Goal: Task Accomplishment & Management: Complete application form

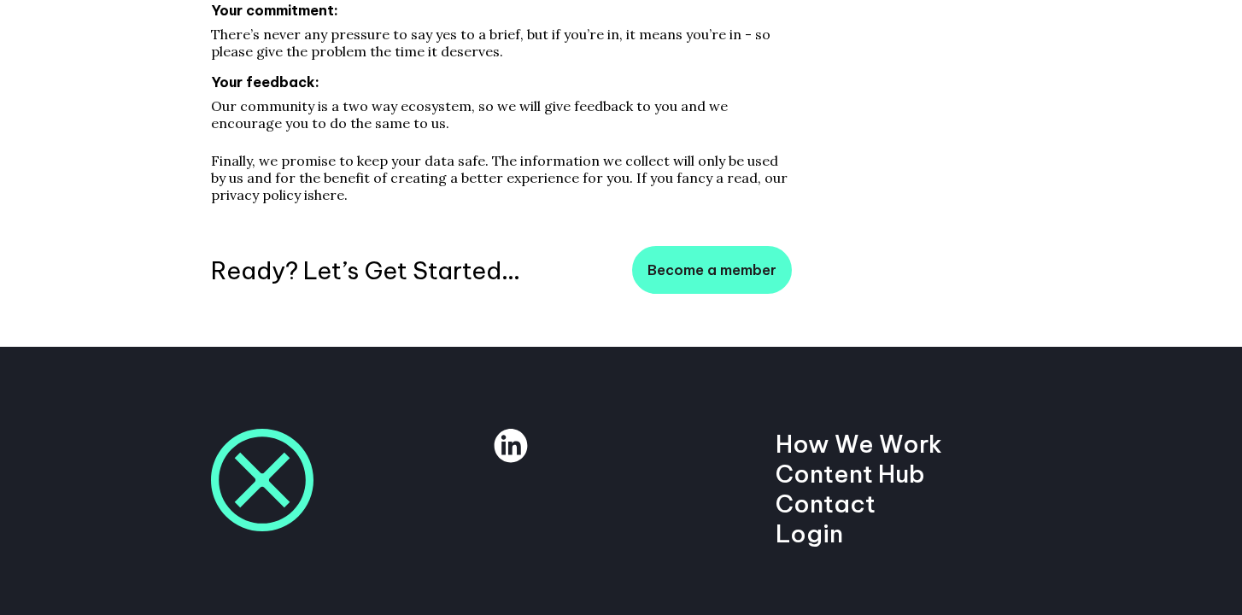
scroll to position [869, 0]
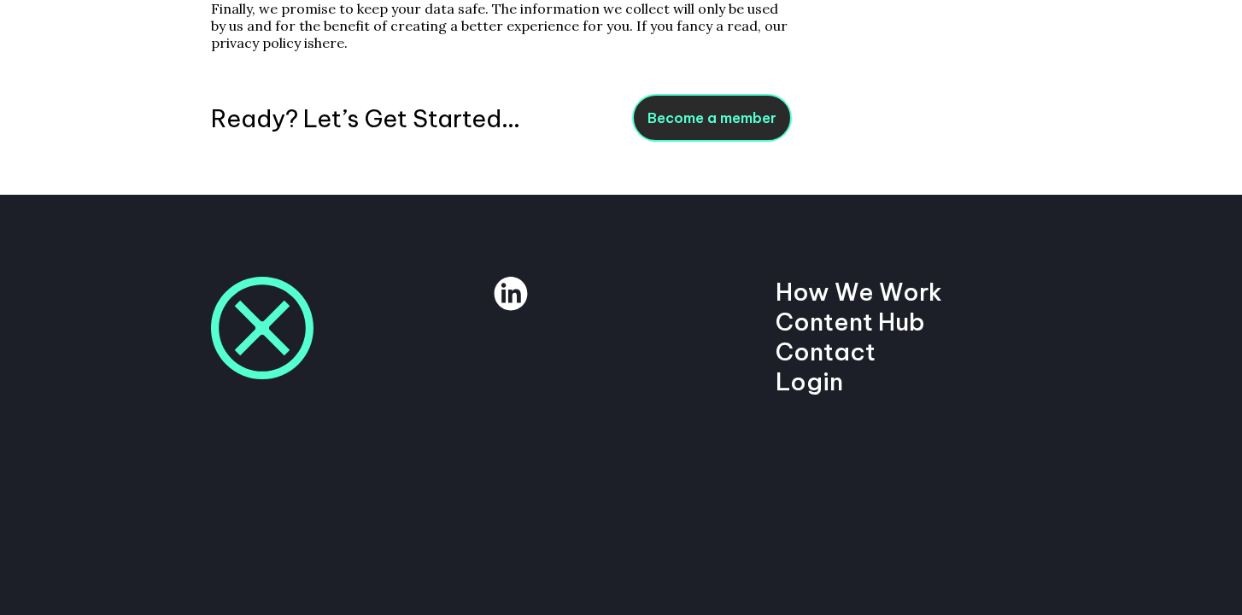
click at [751, 103] on link "Become a member" at bounding box center [712, 118] width 160 height 48
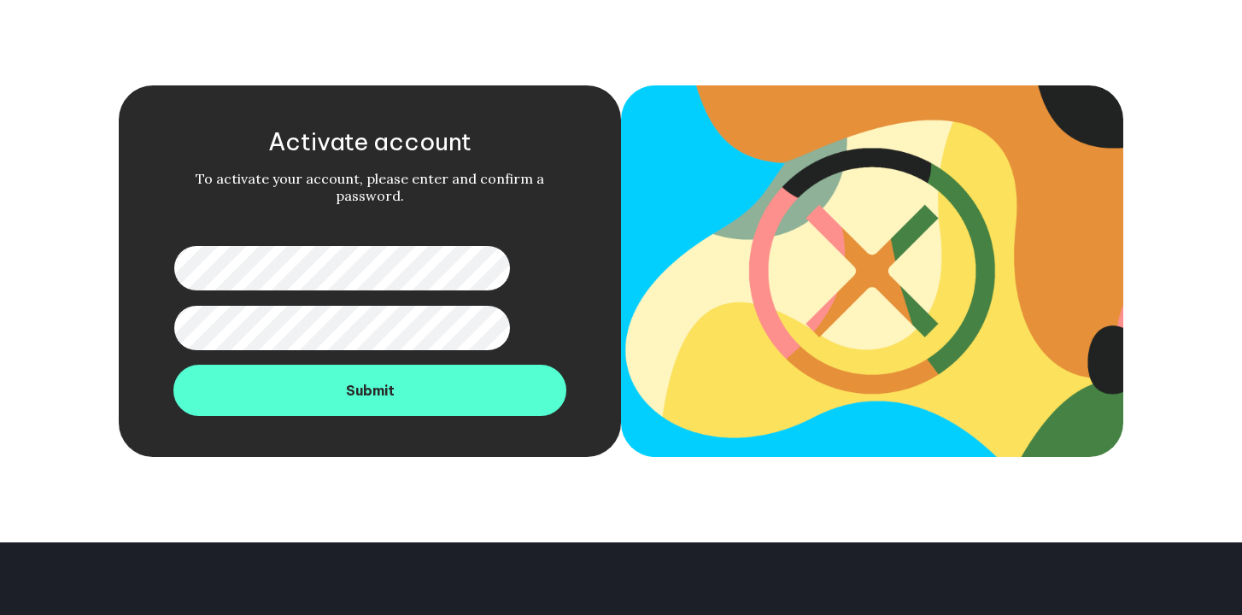
click at [176, 274] on form "Activate account To activate your account, please enter and confirm a password.…" at bounding box center [370, 271] width 502 height 372
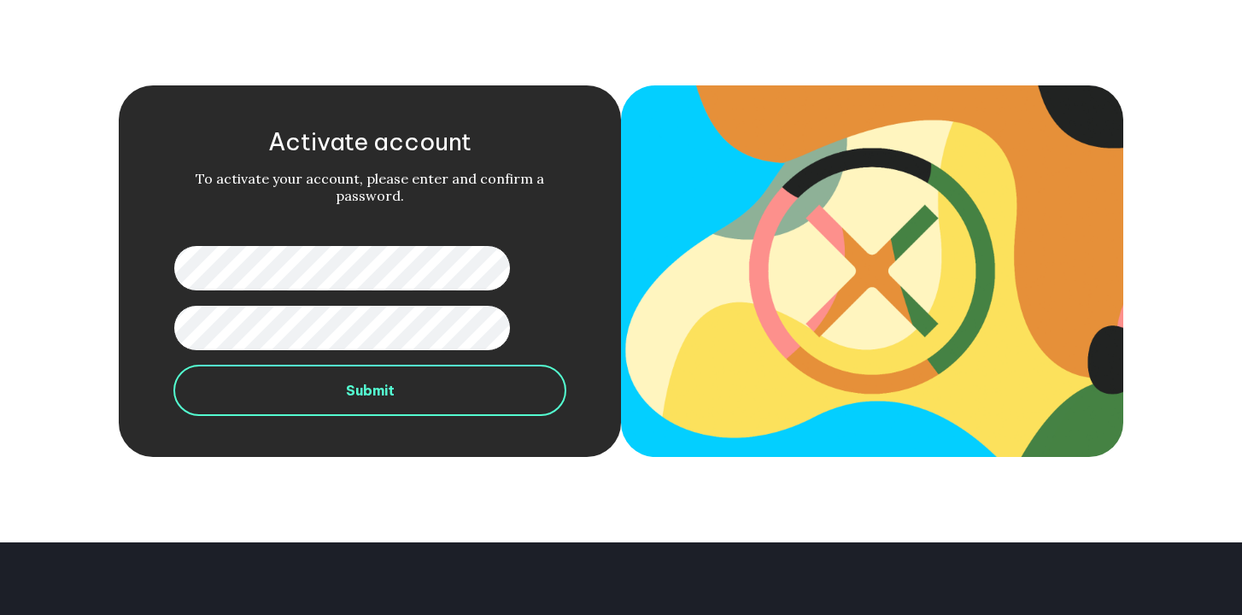
click at [364, 415] on button "Submit" at bounding box center [369, 390] width 393 height 51
click at [375, 394] on button "Submit" at bounding box center [369, 390] width 393 height 51
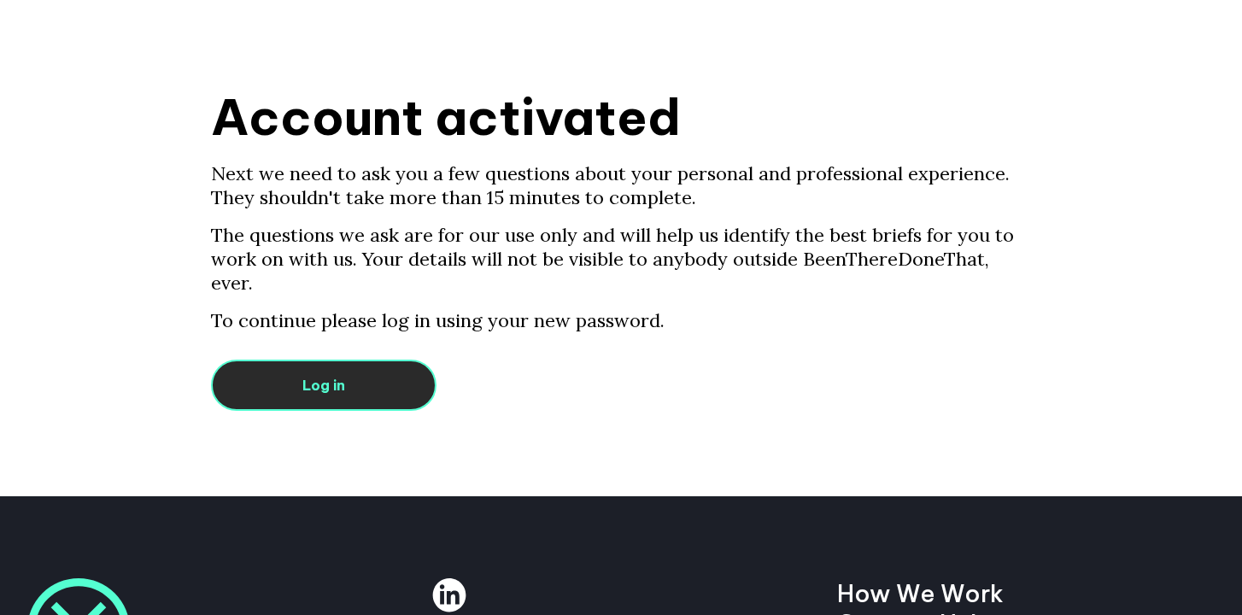
click at [305, 364] on link "Log in" at bounding box center [324, 385] width 226 height 51
click at [366, 360] on link "Log in" at bounding box center [324, 385] width 226 height 51
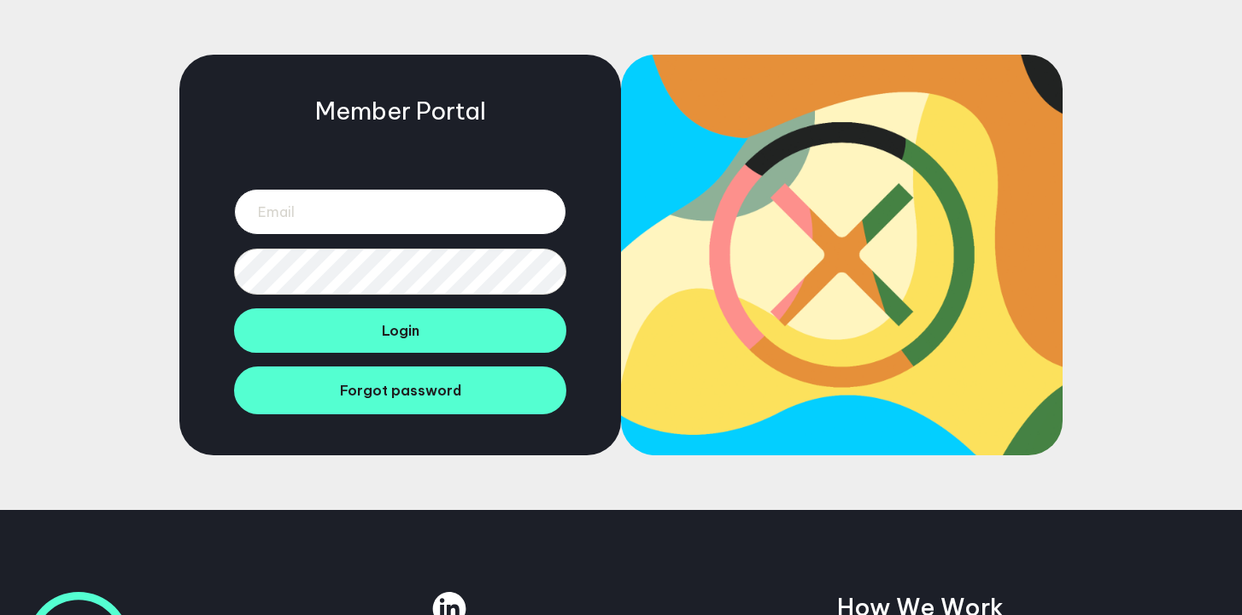
click at [399, 211] on input "email" at bounding box center [400, 212] width 332 height 46
type input "mrjakeberry@gmail.com"
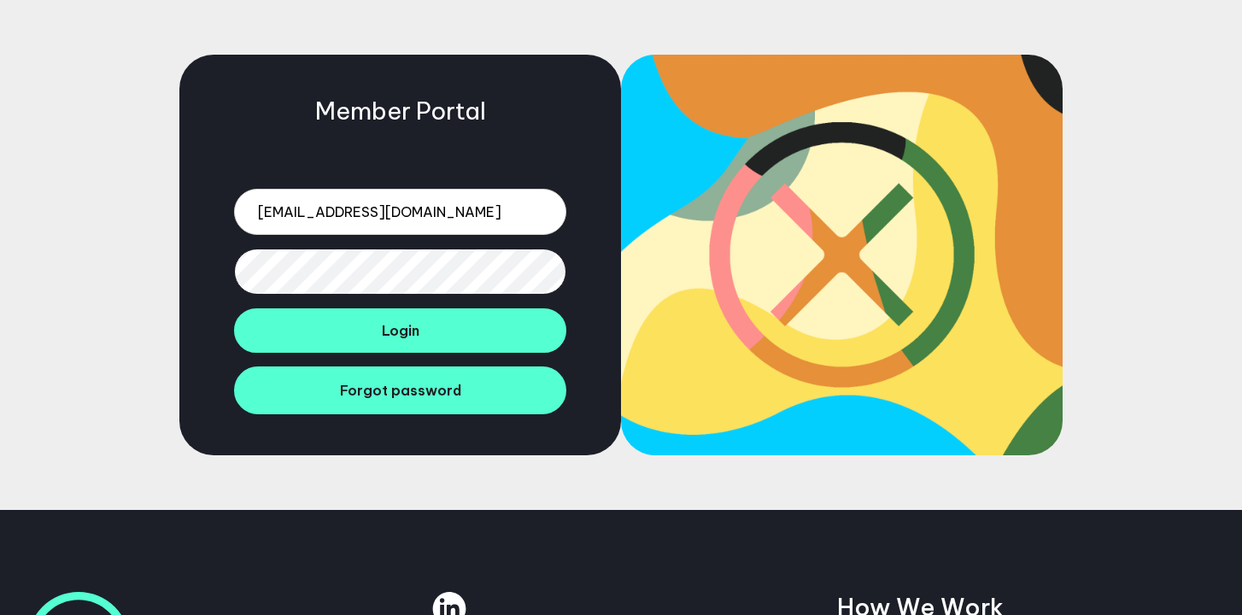
click at [186, 268] on div "Member Portal mrjakeberry@gmail.com Login Forgot password" at bounding box center [400, 255] width 442 height 401
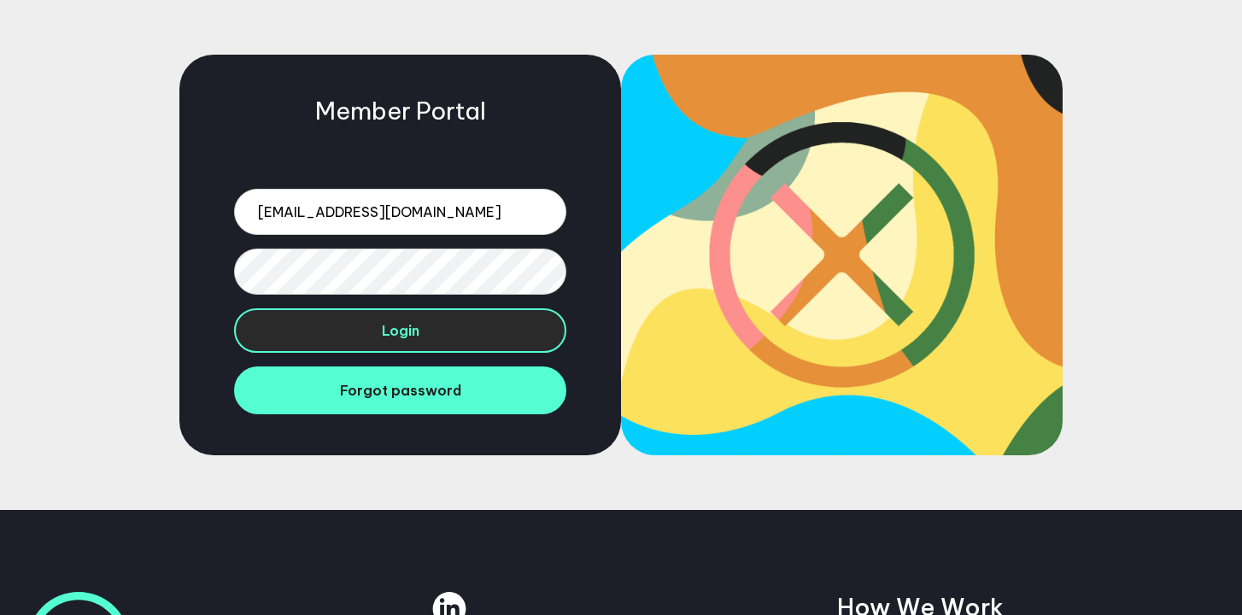
click at [320, 340] on button "Login" at bounding box center [400, 330] width 332 height 44
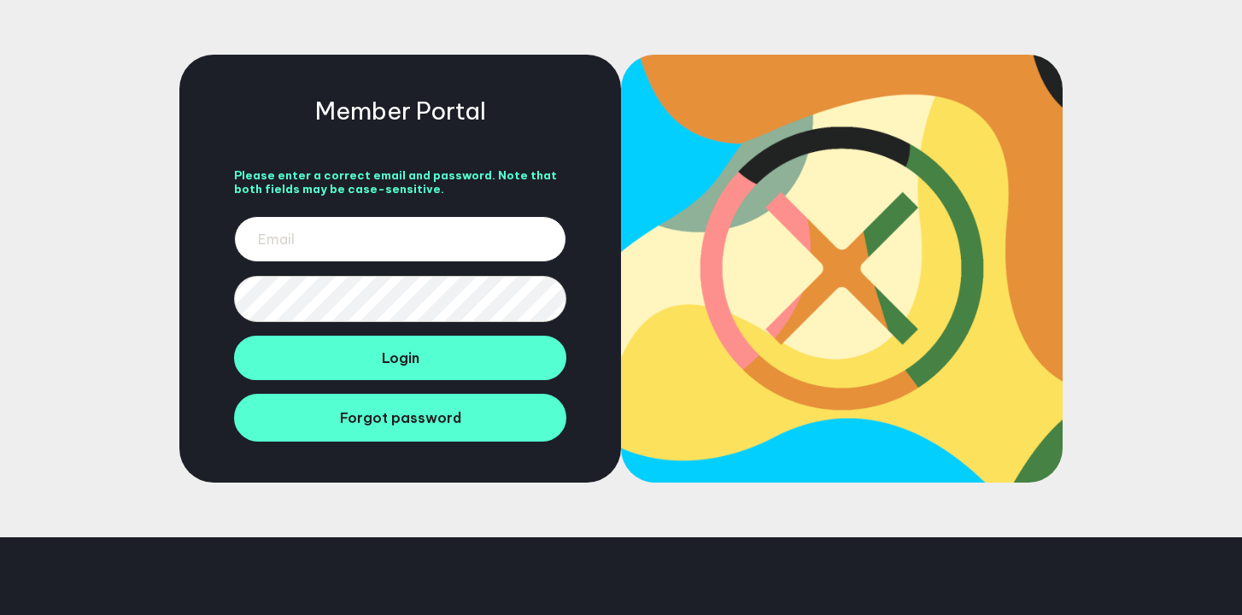
click at [330, 243] on input "email" at bounding box center [400, 239] width 332 height 46
click at [173, 257] on div "Member Portal Please enter a correct email and password. Note that both fields …" at bounding box center [621, 268] width 1242 height 537
click at [155, 300] on div "Member Portal Please enter a correct email and password. Note that both fields …" at bounding box center [621, 268] width 1242 height 537
click at [286, 234] on input "email" at bounding box center [400, 239] width 332 height 46
type input "[EMAIL_ADDRESS][DOMAIN_NAME]"
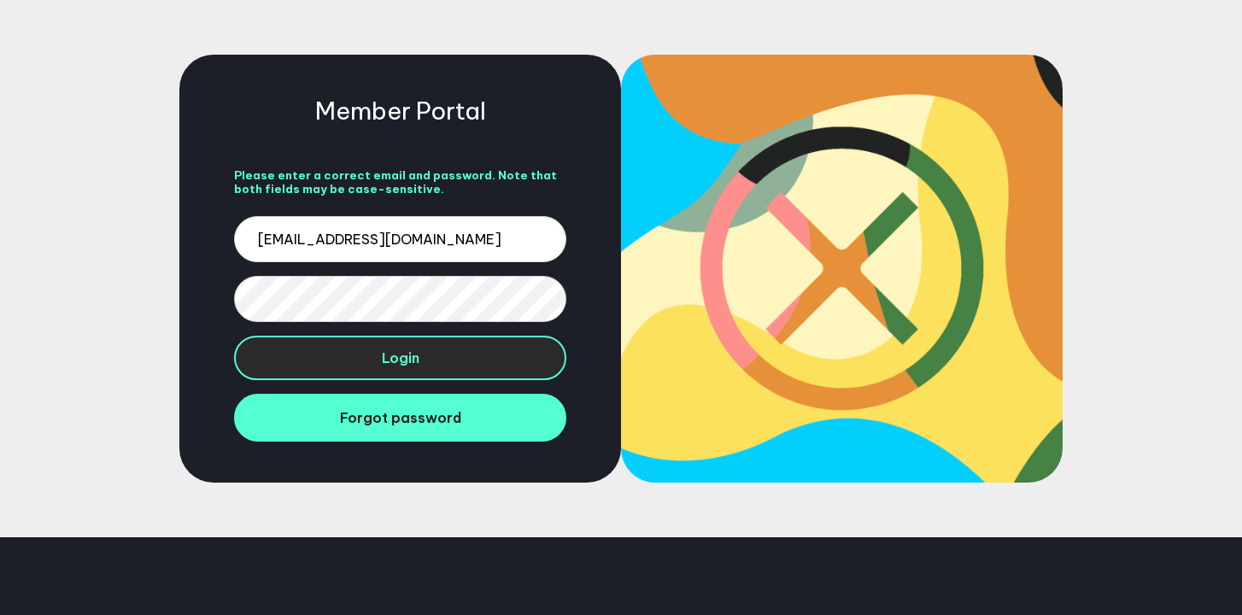
click at [385, 366] on span "Login" at bounding box center [401, 357] width 38 height 17
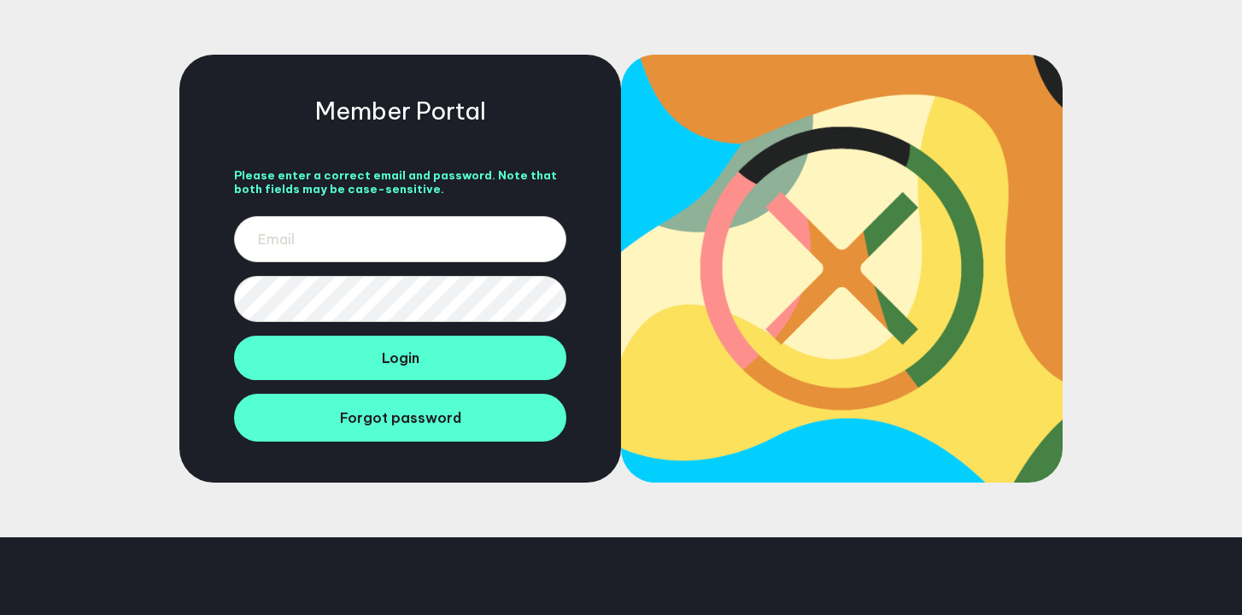
click at [36, 103] on div "Member Portal Please enter a correct email and password. Note that both fields …" at bounding box center [621, 268] width 1242 height 537
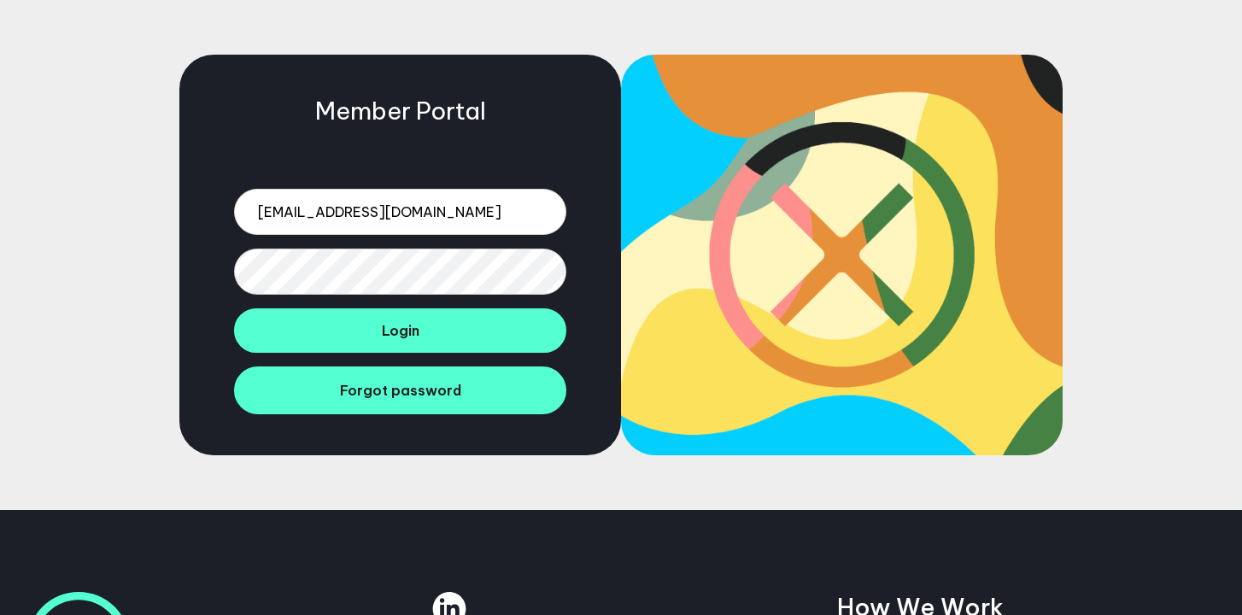
click at [43, 88] on div "Member Portal [EMAIL_ADDRESS][DOMAIN_NAME] Login Forgot password" at bounding box center [621, 255] width 1242 height 510
click at [181, 50] on div "Member Portal [EMAIL_ADDRESS][DOMAIN_NAME] Login Forgot password" at bounding box center [621, 255] width 1242 height 510
click at [189, 9] on div "Member Portal [EMAIL_ADDRESS][DOMAIN_NAME] Login Forgot password" at bounding box center [621, 255] width 1242 height 510
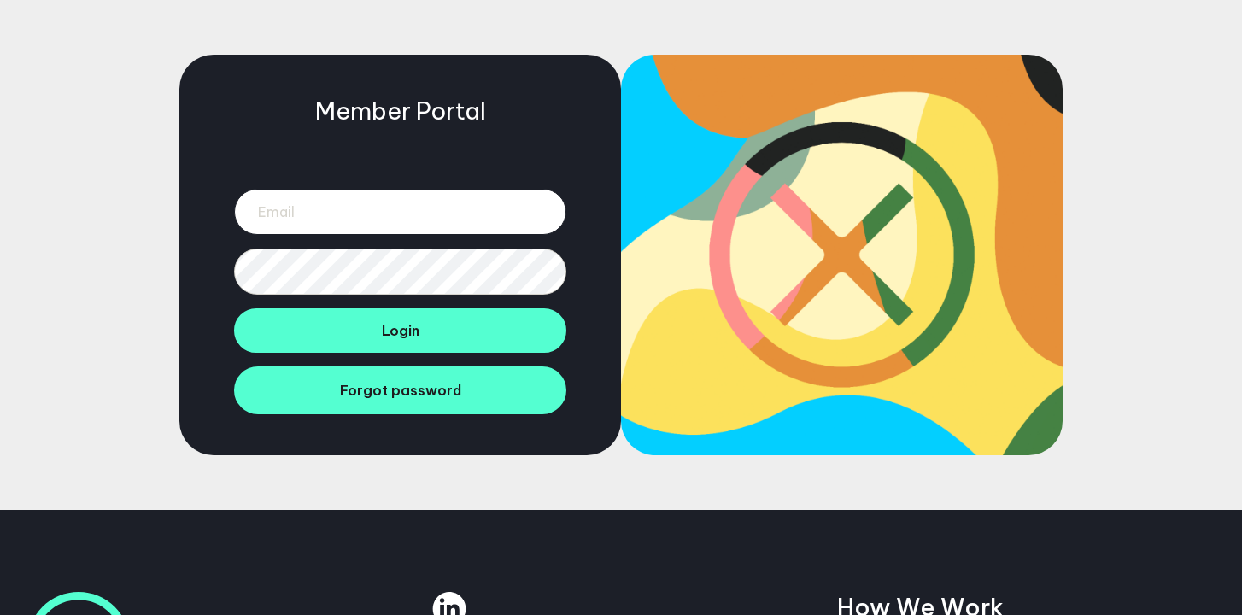
click at [425, 206] on input "email" at bounding box center [400, 212] width 332 height 46
type input "m"
click at [210, 249] on div "Member Portal Login Forgot password" at bounding box center [400, 255] width 442 height 401
click at [390, 218] on input "email" at bounding box center [400, 212] width 332 height 46
type input "mrjakeberry@gmail.com"
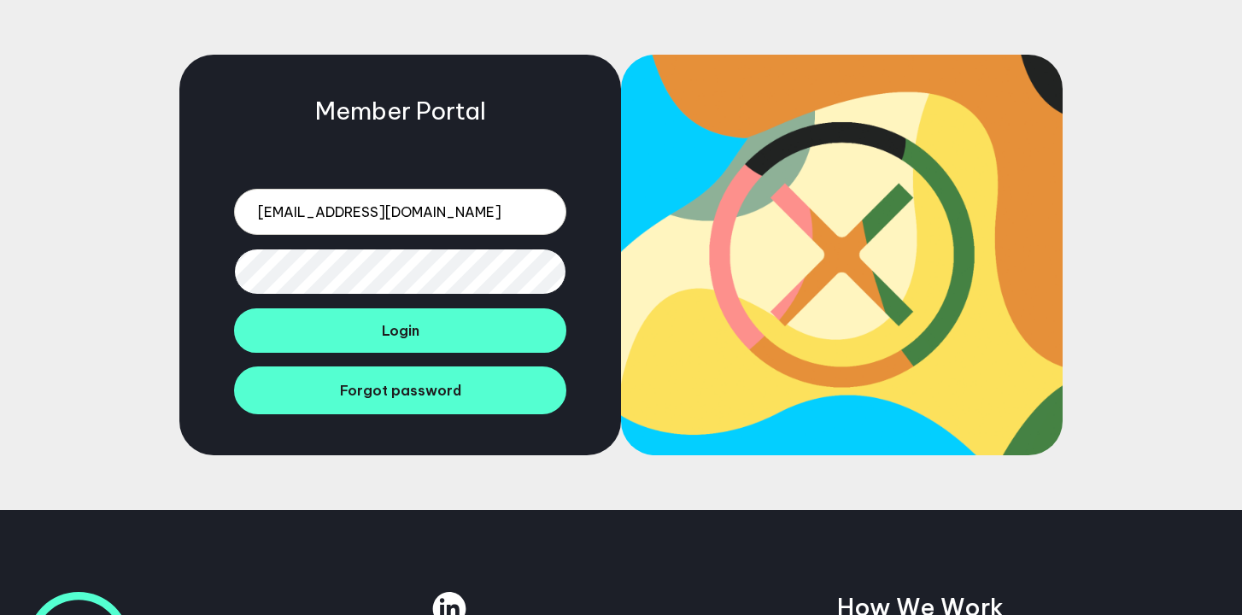
click at [144, 258] on div "Member Portal mrjakeberry@gmail.com Login Forgot password" at bounding box center [621, 255] width 1242 height 510
click at [234, 308] on button "Login" at bounding box center [400, 330] width 332 height 44
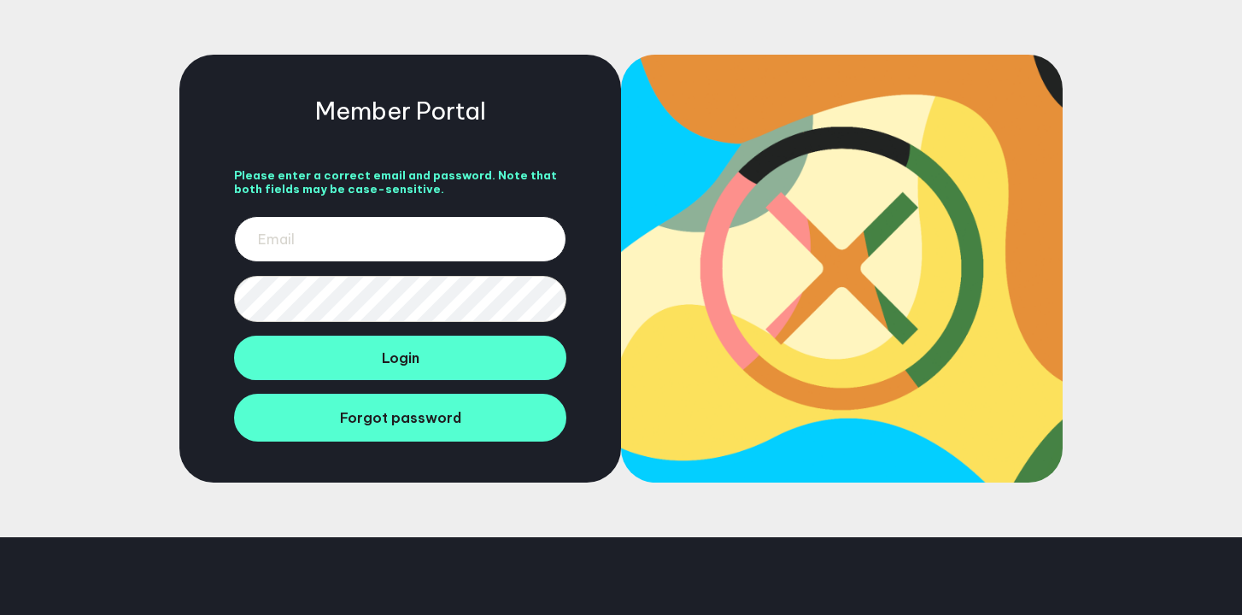
click at [344, 218] on input "email" at bounding box center [400, 239] width 332 height 46
click at [221, 294] on div "Member Portal Please enter a correct email and password. Note that both fields …" at bounding box center [400, 269] width 442 height 428
click at [301, 243] on input "email" at bounding box center [400, 239] width 332 height 46
type input "[EMAIL_ADDRESS][DOMAIN_NAME]"
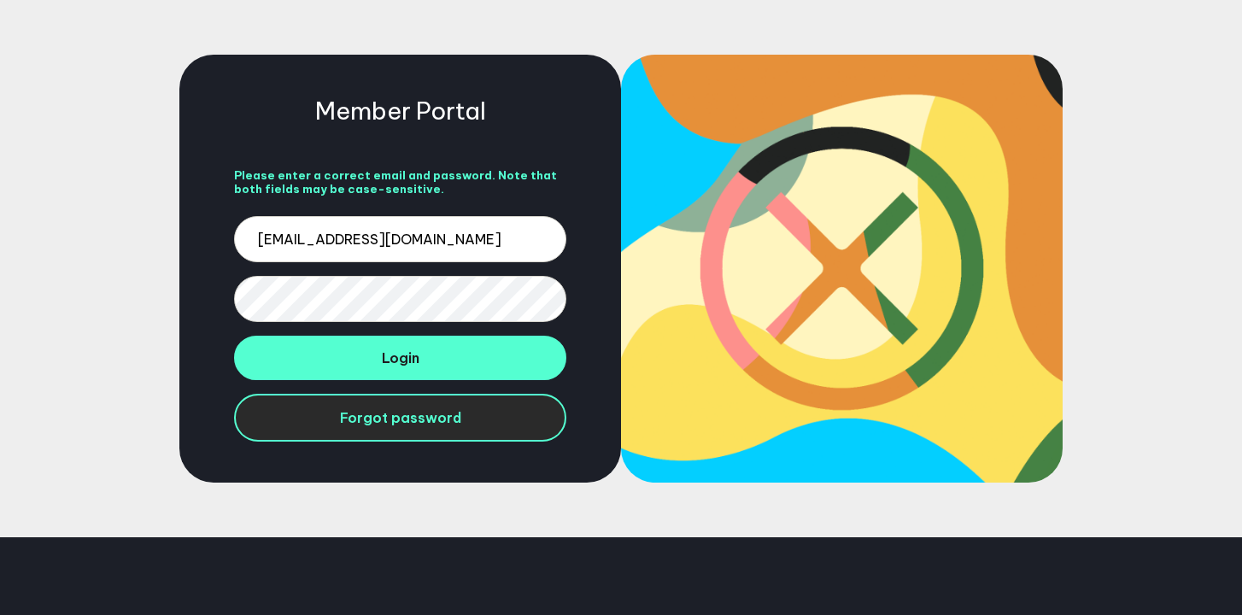
click at [413, 418] on span "Forgot password" at bounding box center [400, 417] width 121 height 17
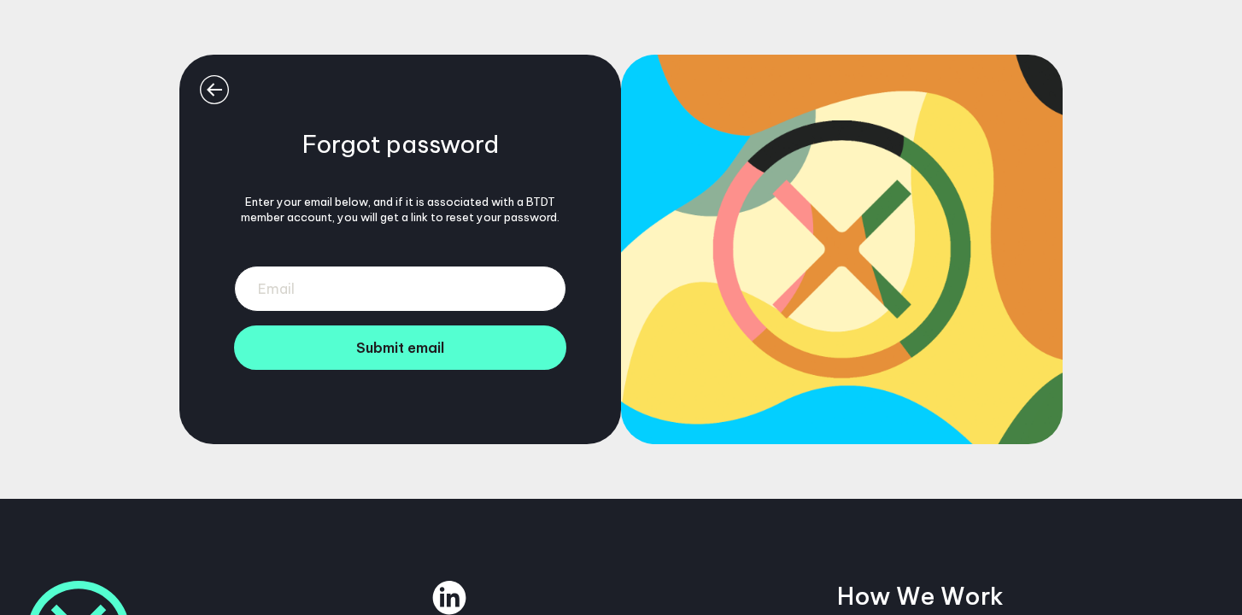
click at [399, 294] on input "email" at bounding box center [400, 289] width 332 height 46
type input "[EMAIL_ADDRESS][DOMAIN_NAME]"
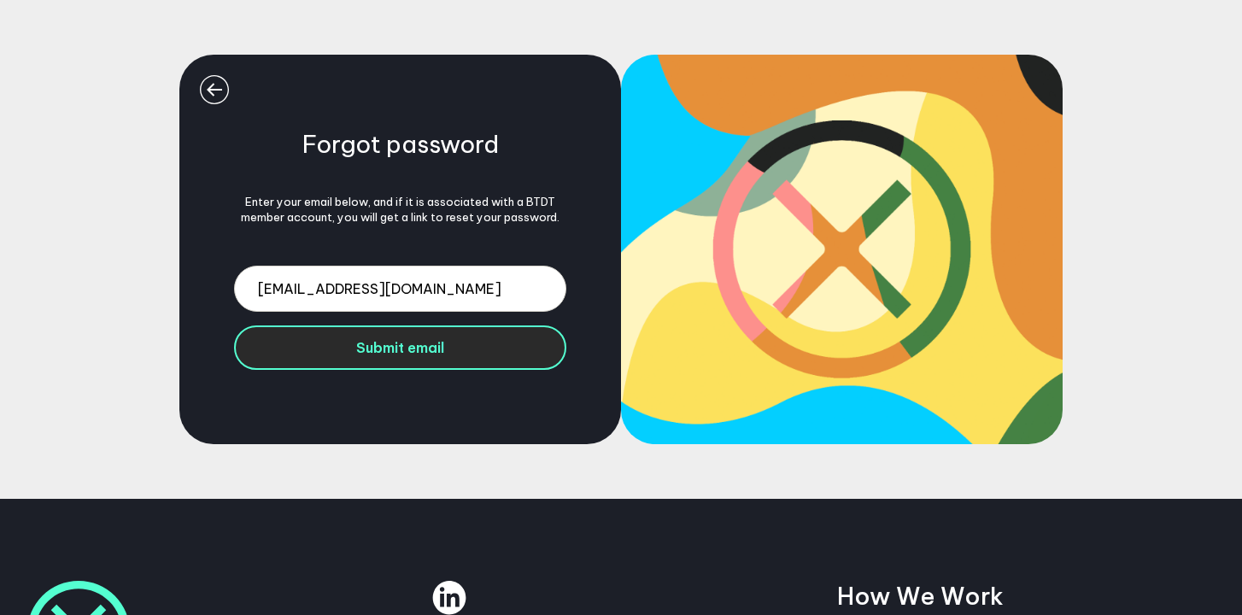
click at [398, 342] on span "Submit email" at bounding box center [400, 347] width 88 height 17
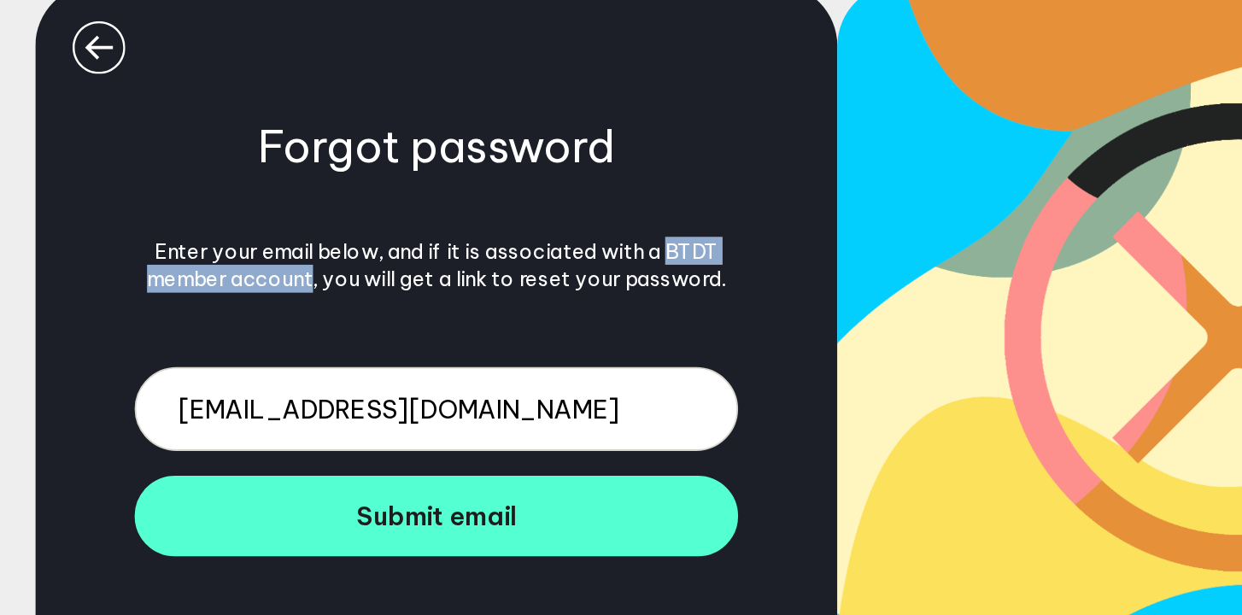
drag, startPoint x: 332, startPoint y: 218, endPoint x: 528, endPoint y: 201, distance: 196.4
click at [528, 201] on div "Enter your email below, and if it is associated with a BTDT member account, you…" at bounding box center [400, 209] width 332 height 31
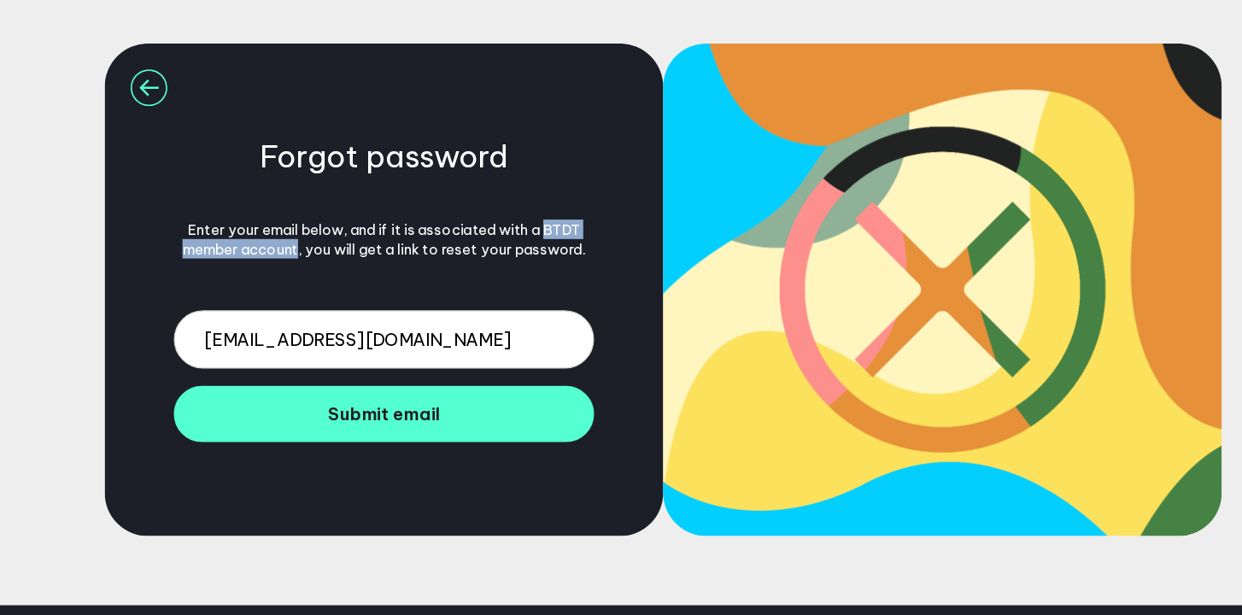
click at [220, 78] on icon "Open settings" at bounding box center [214, 89] width 29 height 29
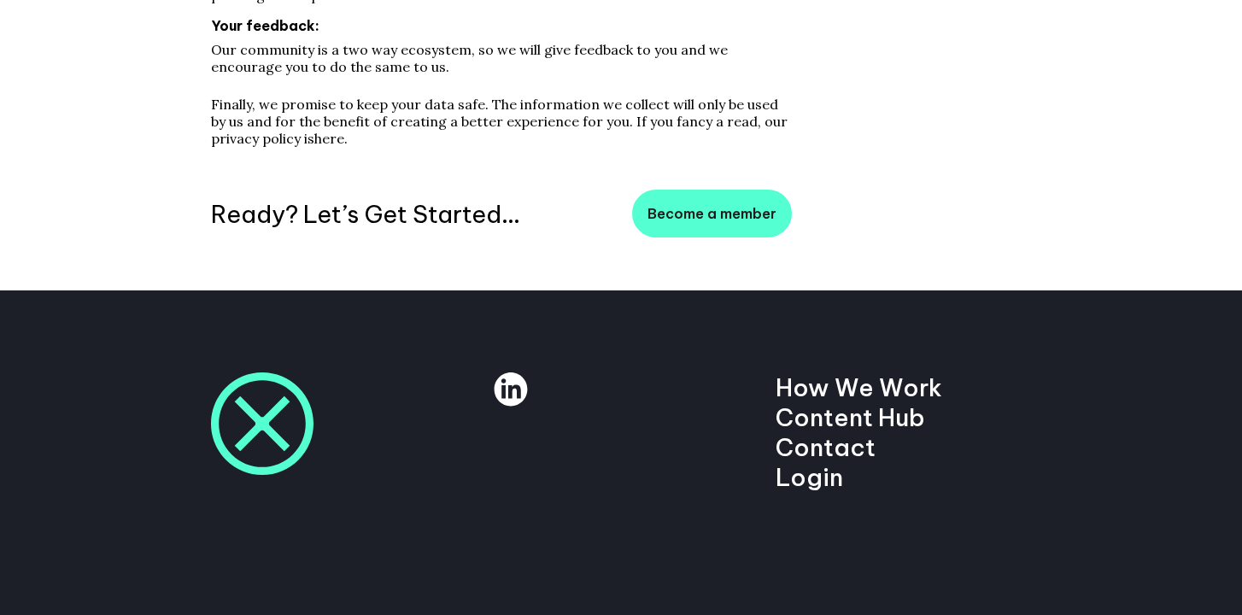
scroll to position [729, 0]
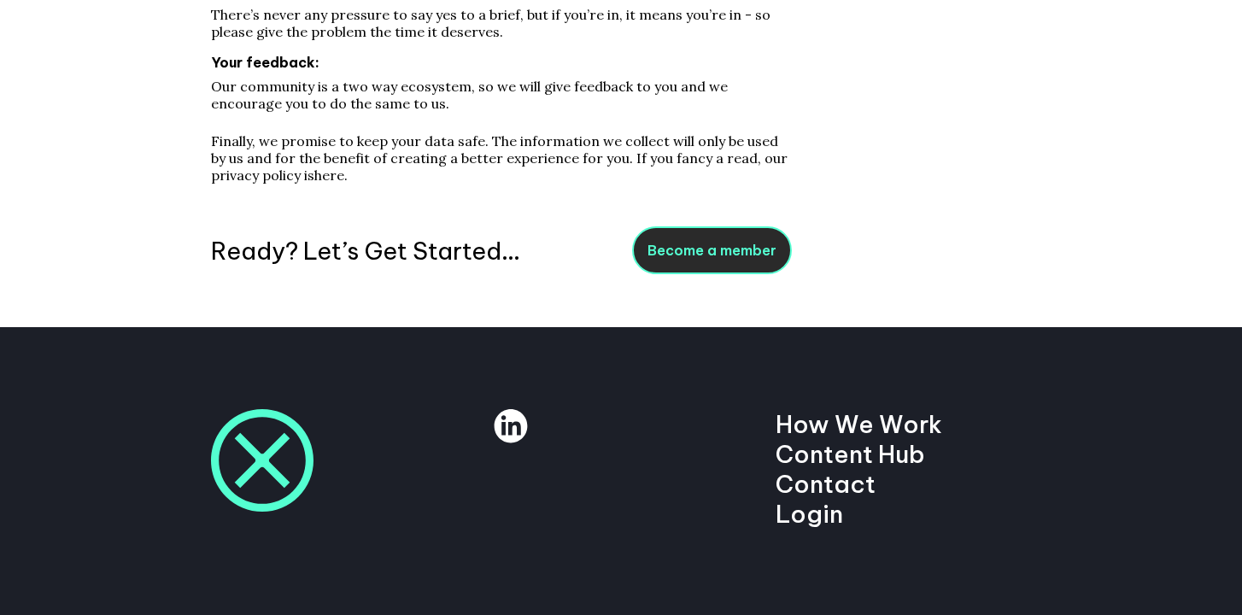
click at [667, 255] on span "Become a member" at bounding box center [712, 250] width 129 height 17
click at [672, 257] on span "Become a member" at bounding box center [712, 250] width 129 height 17
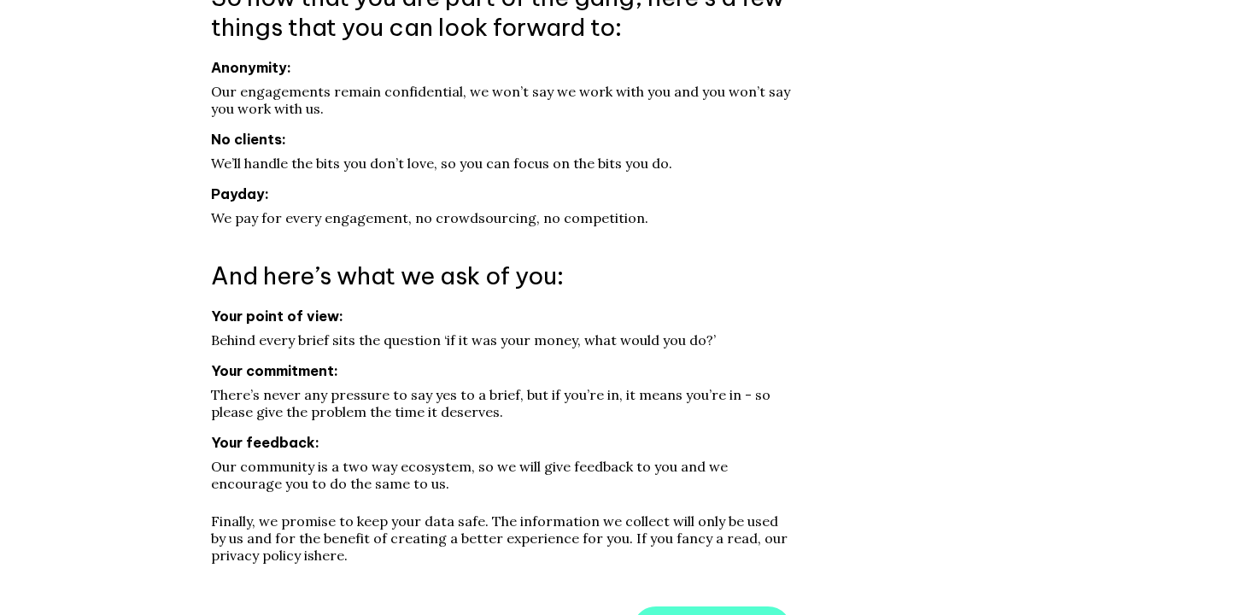
scroll to position [0, 0]
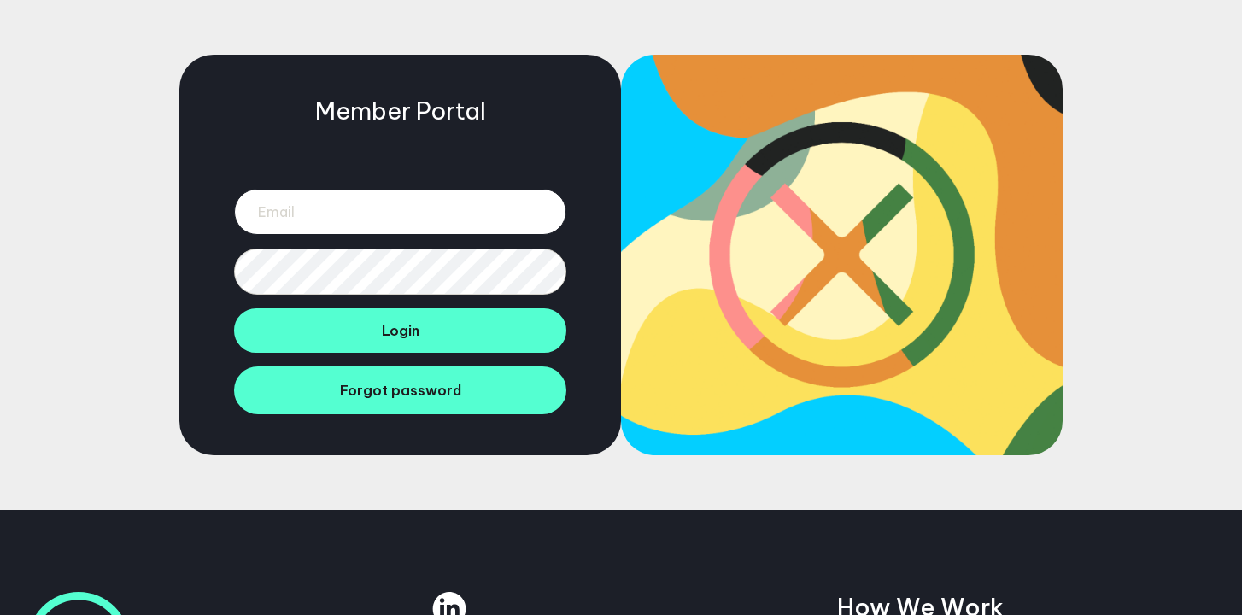
click at [313, 222] on input "email" at bounding box center [400, 212] width 332 height 46
click at [361, 207] on input "mrjakeberry@gmail.com" at bounding box center [400, 212] width 332 height 46
type input "mrjakeberry@googlemail.com"
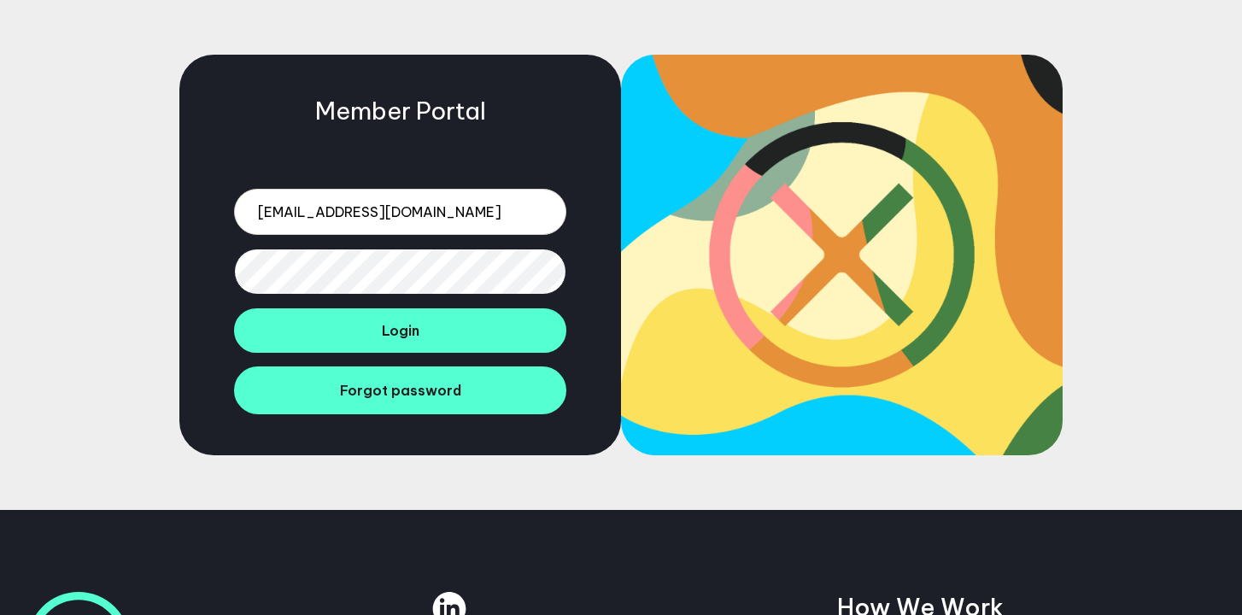
click at [231, 268] on div "Member Portal mrjakeberry@googlemail.com Login Forgot password" at bounding box center [400, 255] width 442 height 401
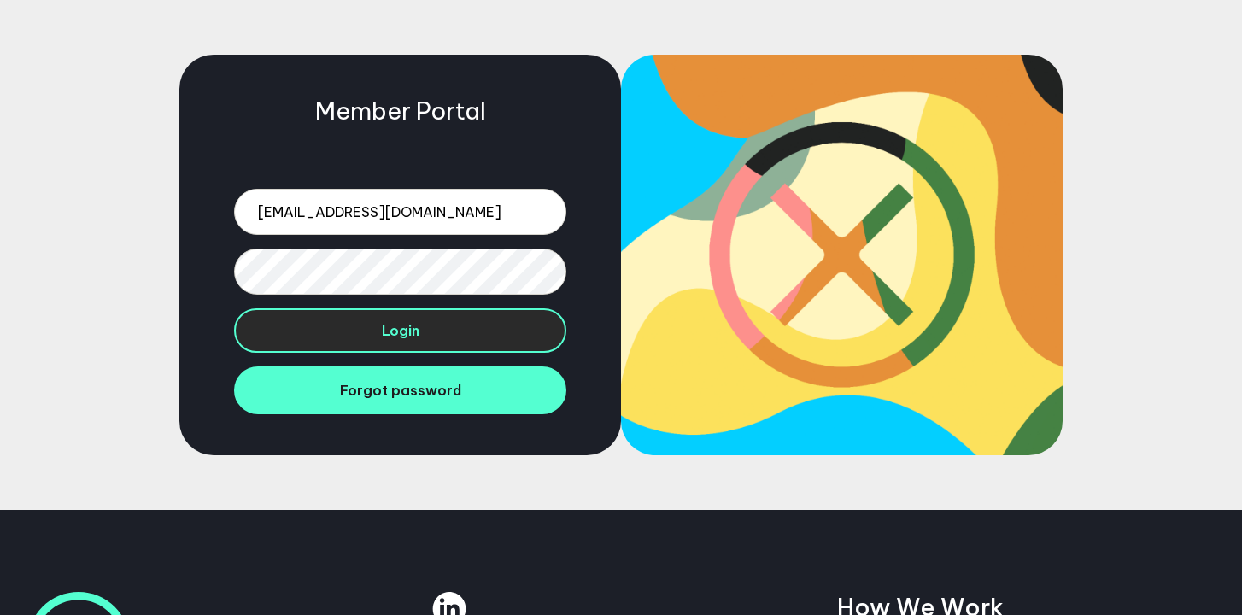
click at [308, 325] on button "Login" at bounding box center [400, 330] width 332 height 44
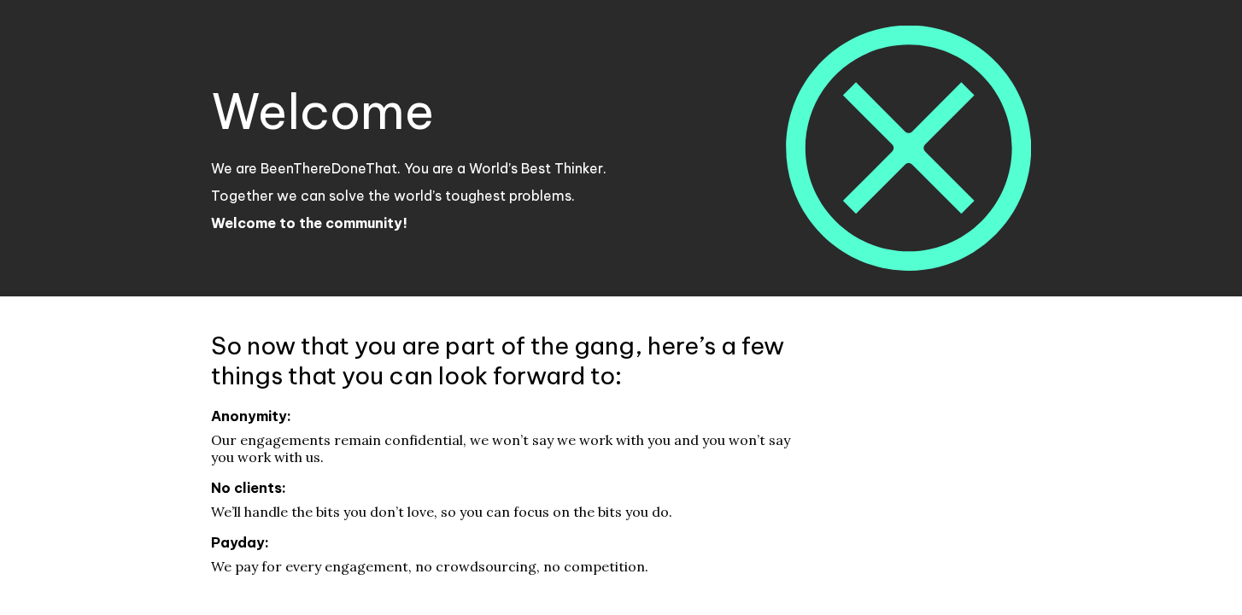
scroll to position [869, 0]
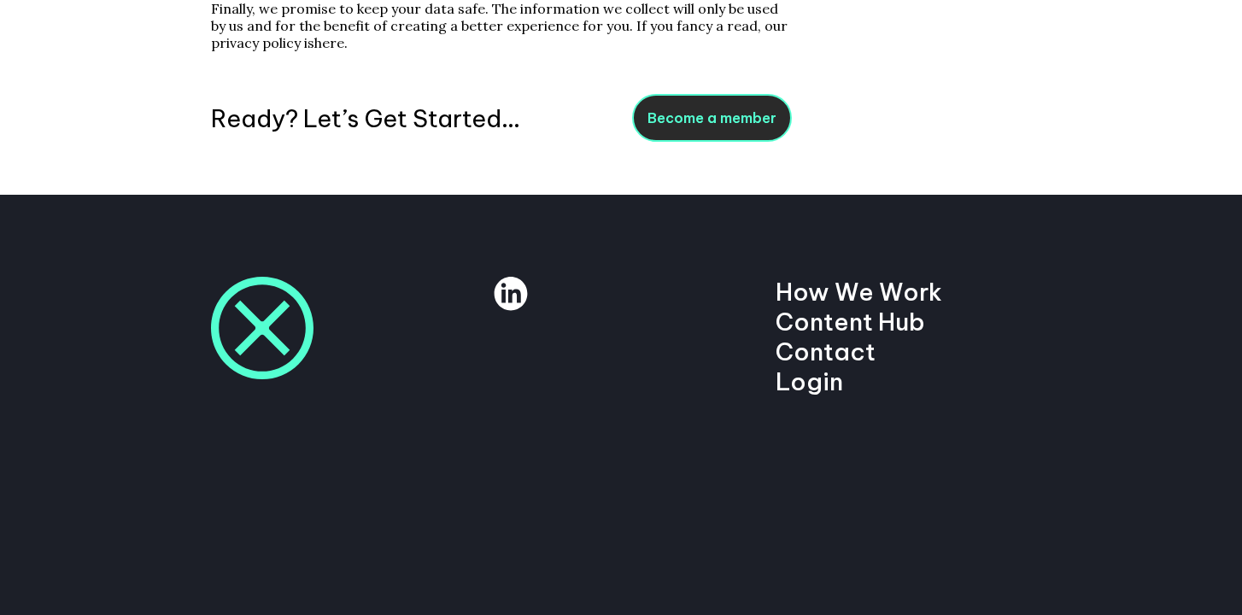
click at [721, 100] on link "Become a member" at bounding box center [712, 118] width 160 height 48
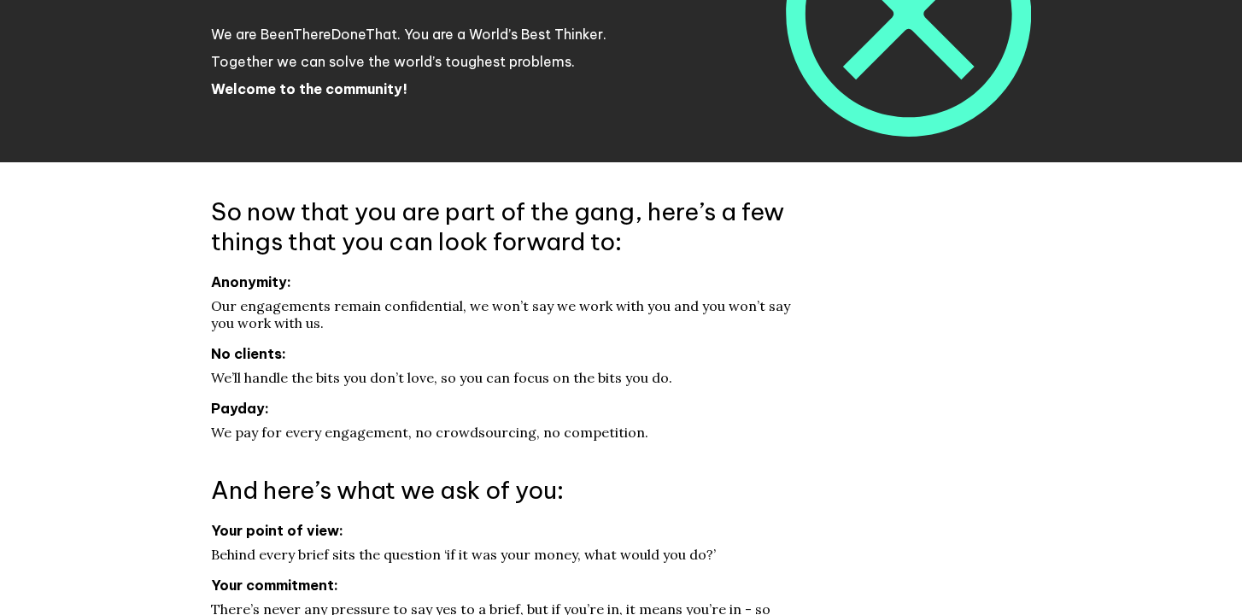
scroll to position [0, 0]
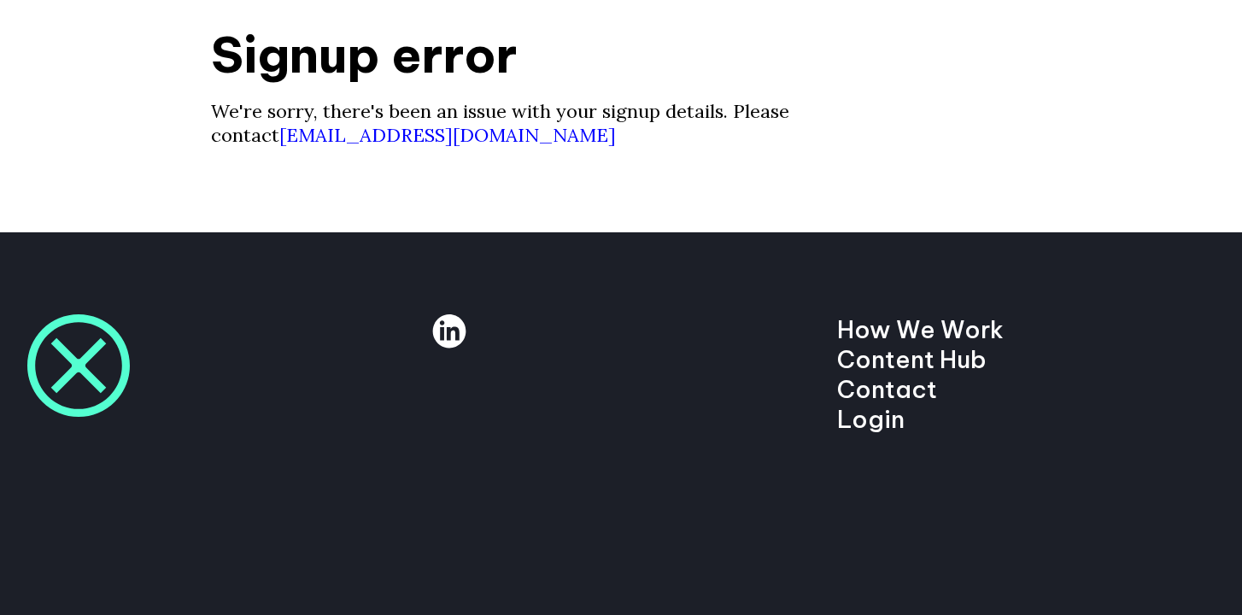
scroll to position [72, 0]
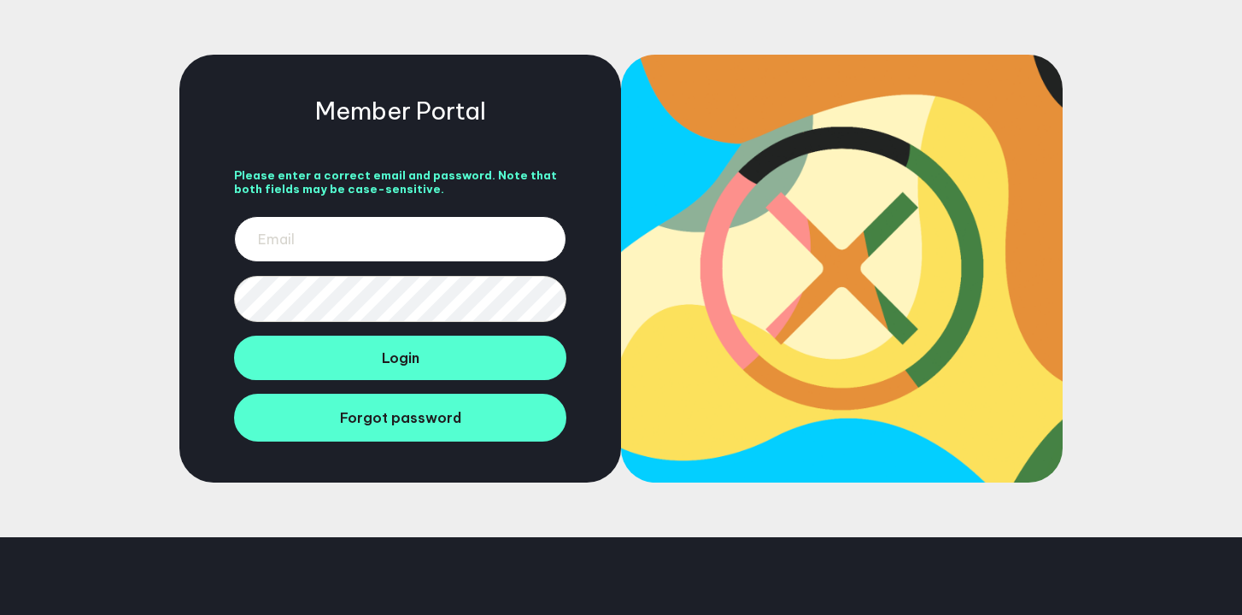
click at [337, 236] on input "email" at bounding box center [400, 239] width 332 height 46
click at [200, 228] on div "Member Portal Please enter a correct email and password. Note that both fields …" at bounding box center [400, 269] width 442 height 428
click at [319, 228] on input "email" at bounding box center [400, 239] width 332 height 46
type input ","
type input "mrjakeberry@gmail.com"
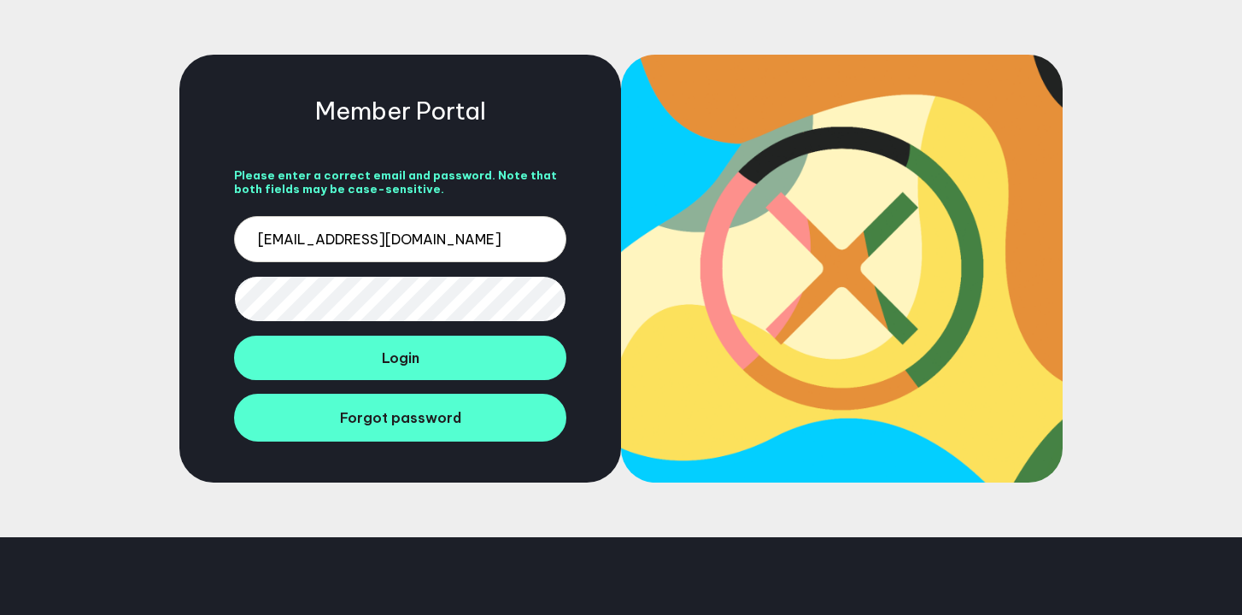
click at [225, 292] on div "Member Portal Please enter a correct email and password. Note that both fields …" at bounding box center [400, 269] width 442 height 428
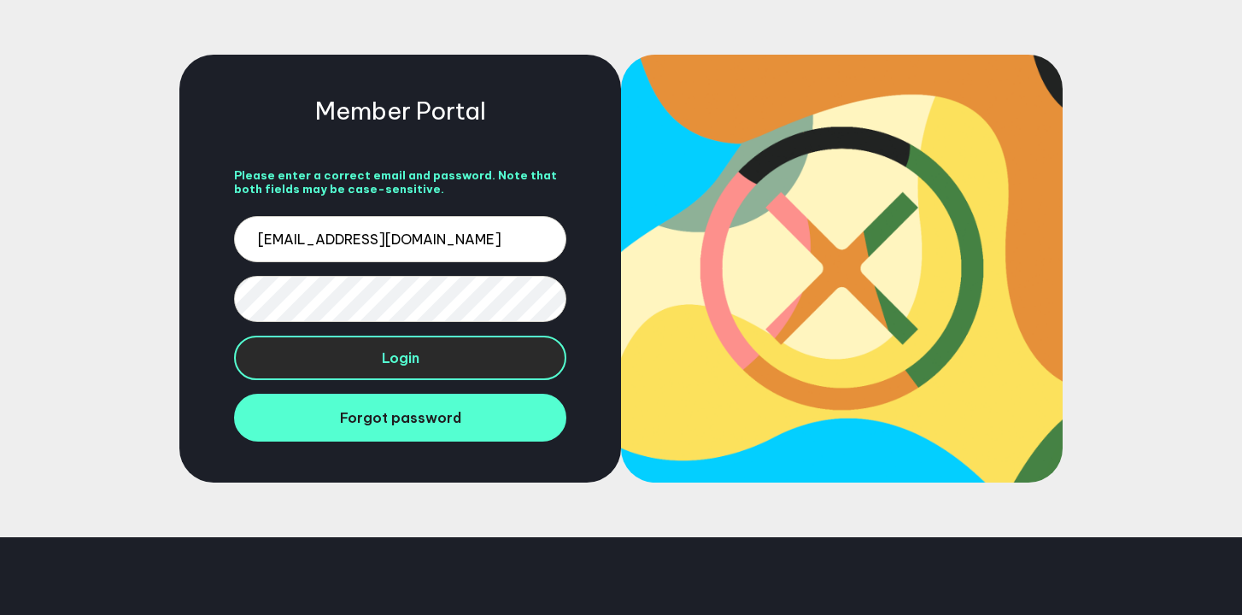
click at [317, 359] on button "Login" at bounding box center [400, 358] width 332 height 44
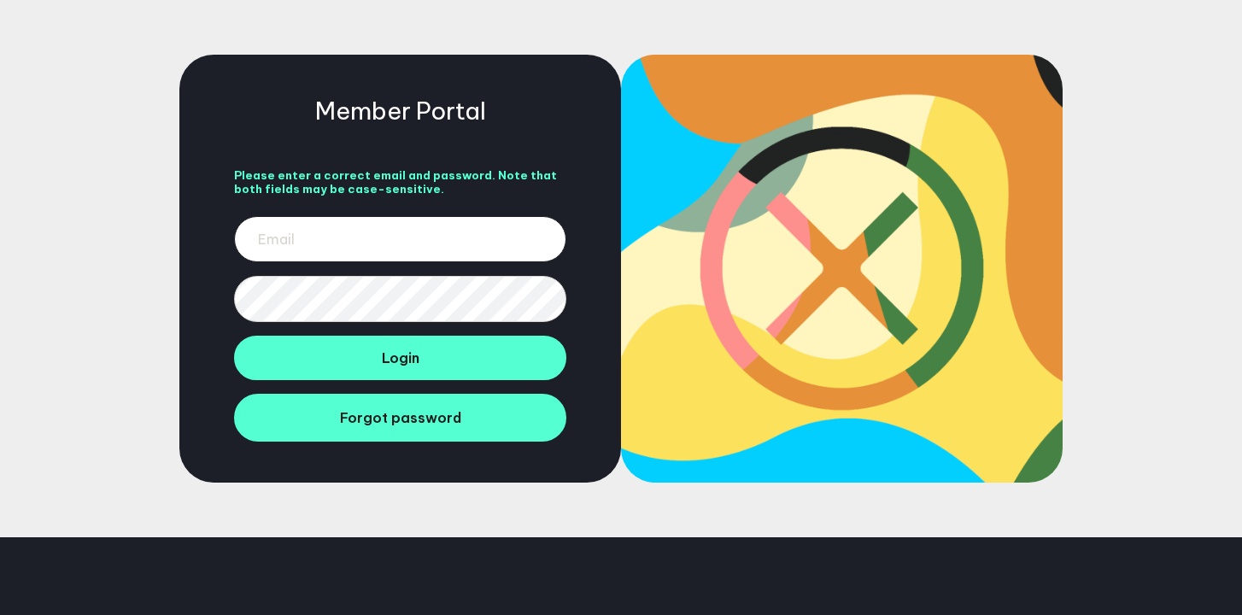
click at [344, 232] on input "email" at bounding box center [400, 239] width 332 height 46
click at [325, 246] on input "email" at bounding box center [400, 239] width 332 height 46
click at [280, 81] on div "Member Portal Please enter a correct email and password. Note that both fields …" at bounding box center [400, 269] width 442 height 428
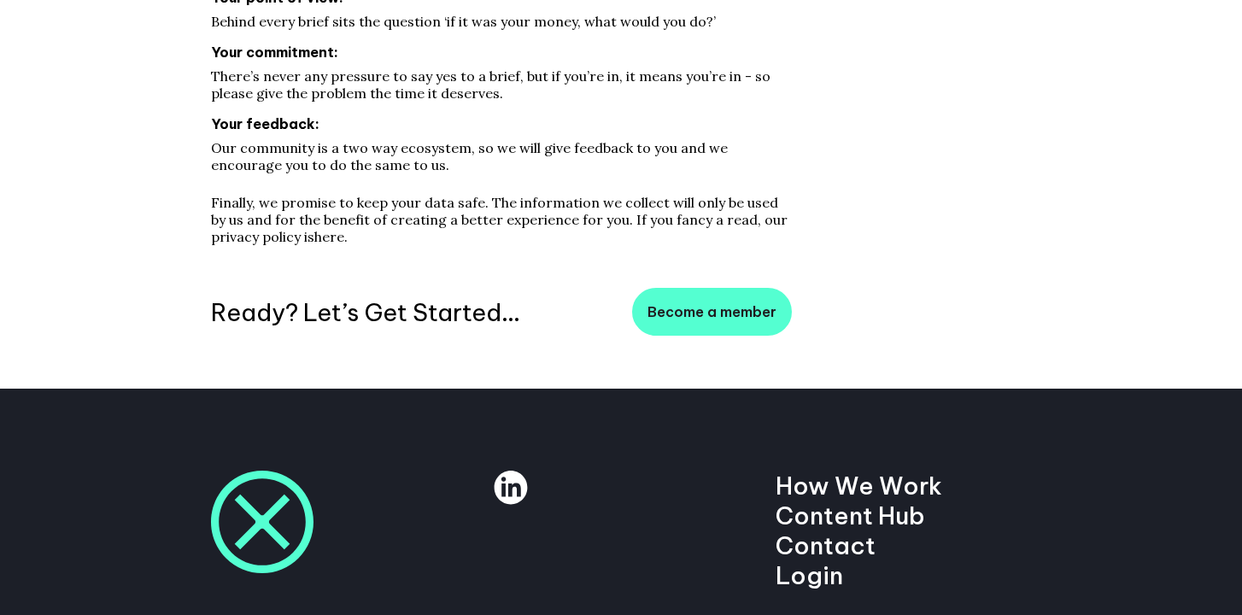
scroll to position [869, 0]
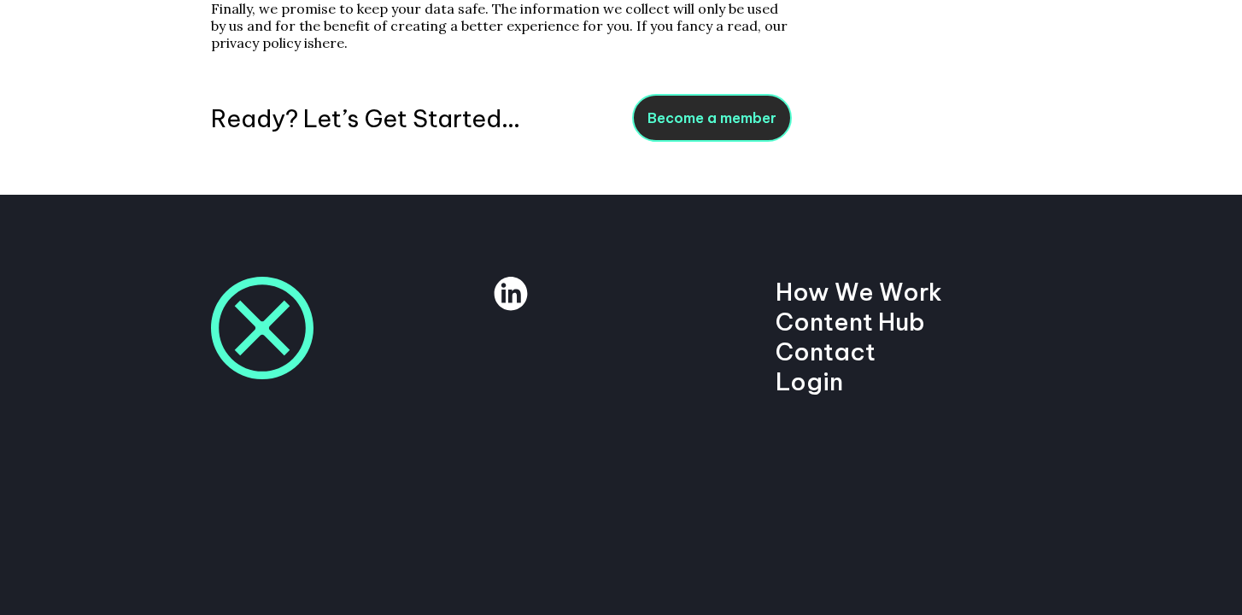
click at [721, 126] on link "Become a member" at bounding box center [712, 118] width 160 height 48
